Goal: Find specific page/section: Find specific page/section

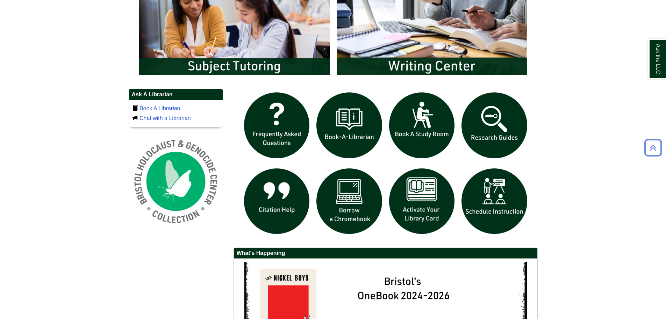
scroll to position [575, 0]
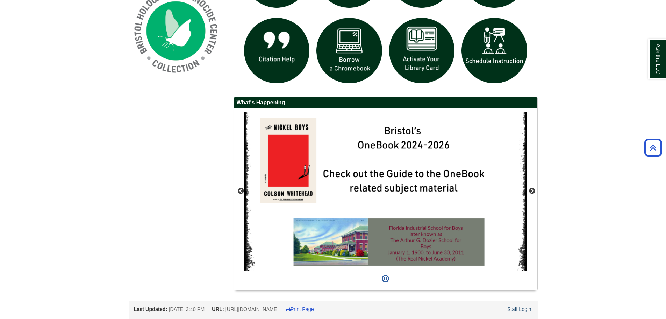
click at [519, 313] on div "Staff Login" at bounding box center [519, 309] width 26 height 9
click at [519, 311] on link "Staff Login" at bounding box center [519, 309] width 24 height 6
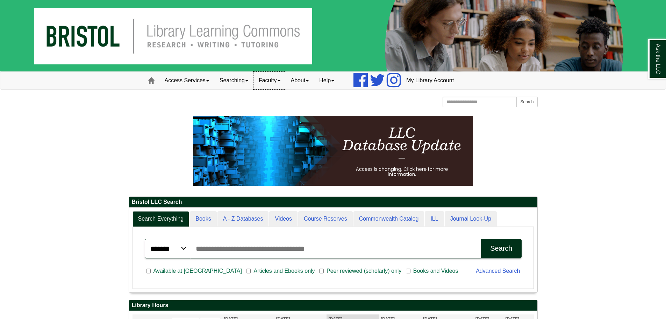
click at [272, 80] on link "Faculty" at bounding box center [270, 80] width 32 height 17
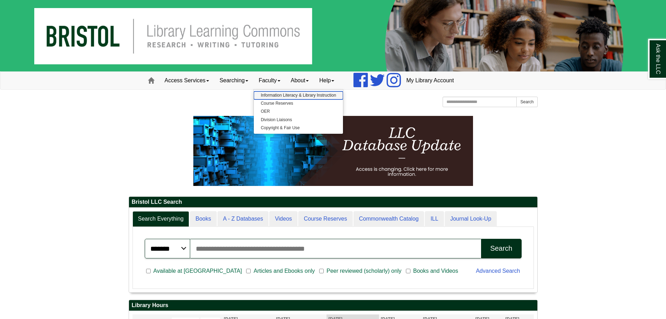
click at [280, 97] on link "Information Literacy & Library Instruction" at bounding box center [298, 95] width 89 height 8
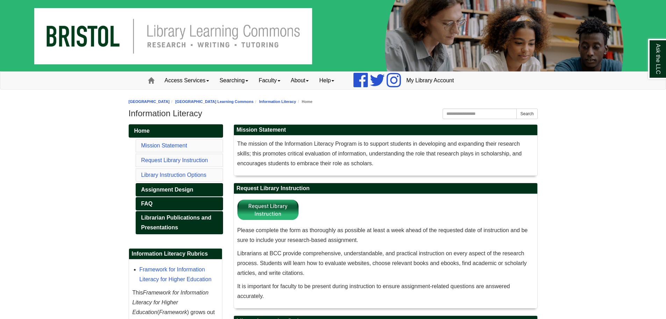
click at [52, 135] on body "Skip to Main Content Toggle navigation Home Access Services Access Services Pol…" at bounding box center [333, 307] width 666 height 615
click at [127, 221] on div "Home Mission Statement Request Library Instruction Library Instruction Options …" at bounding box center [175, 321] width 105 height 395
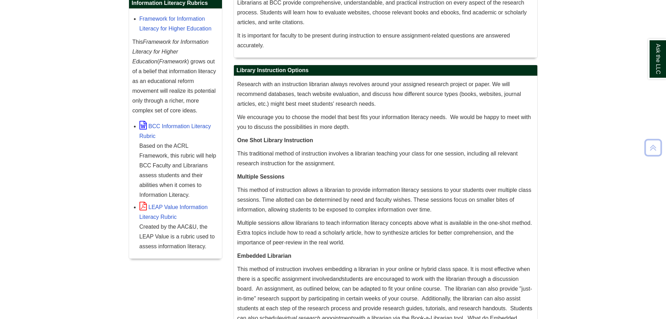
scroll to position [297, 0]
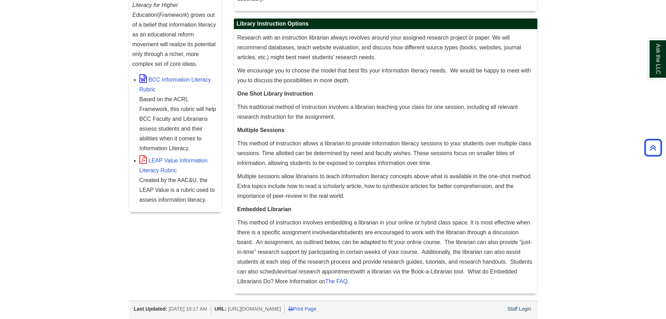
click at [526, 313] on div "Staff Login" at bounding box center [519, 308] width 26 height 9
click at [529, 307] on link "Staff Login" at bounding box center [519, 309] width 24 height 6
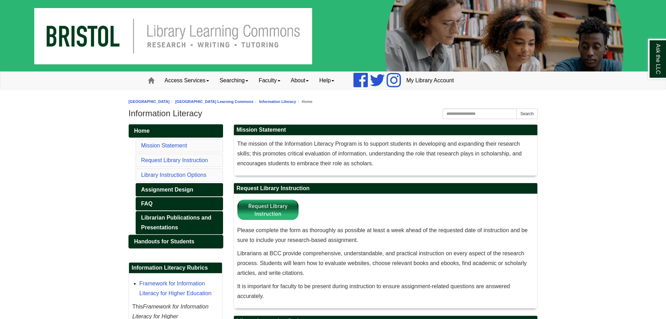
click at [173, 240] on span "Handouts for Students" at bounding box center [164, 241] width 60 height 6
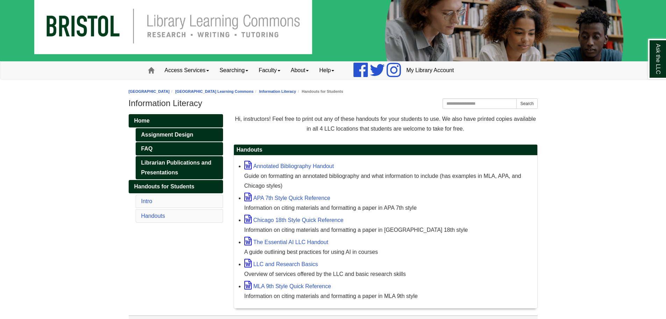
scroll to position [25, 0]
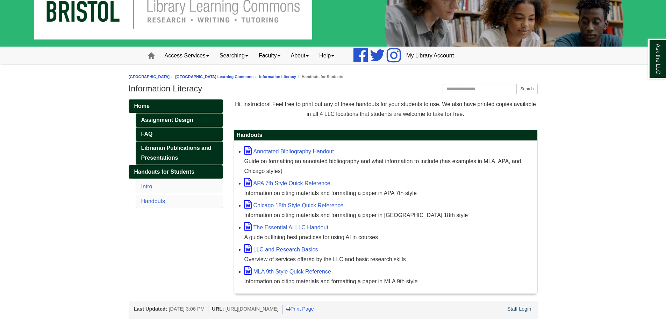
click at [562, 123] on body "Skip to Main Content Toggle navigation Home Access Services Access Services Pol…" at bounding box center [333, 146] width 666 height 343
